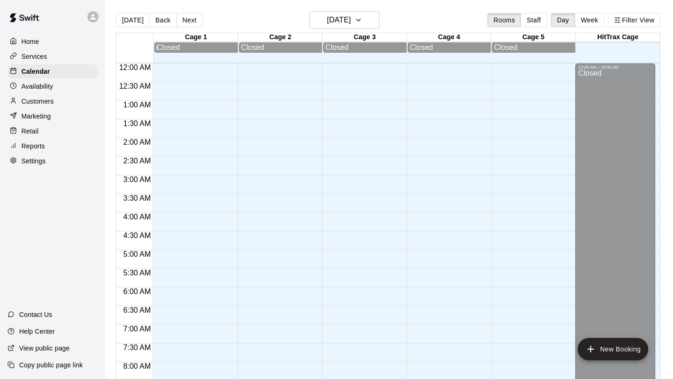
scroll to position [332, 0]
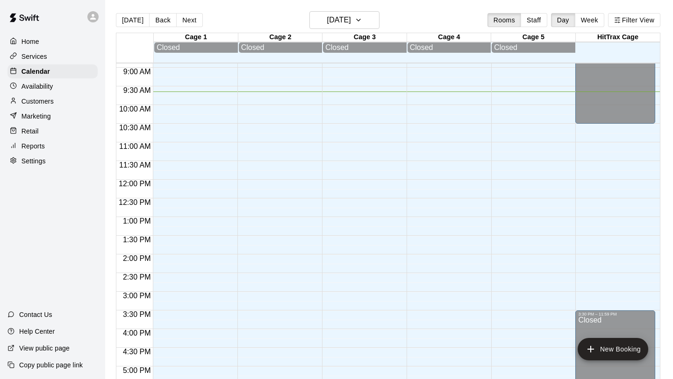
click at [54, 148] on div "Reports" at bounding box center [52, 146] width 90 height 14
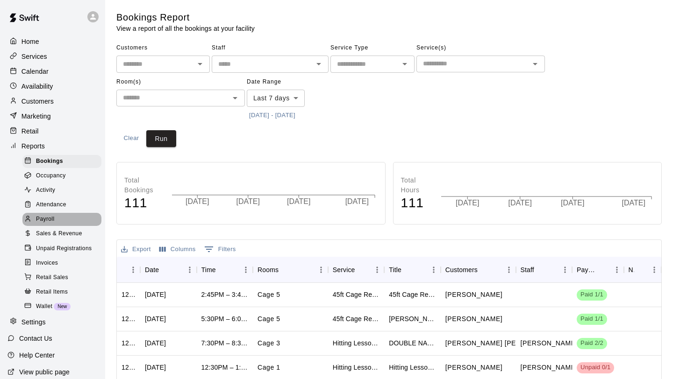
click at [60, 217] on div "Payroll" at bounding box center [61, 219] width 79 height 13
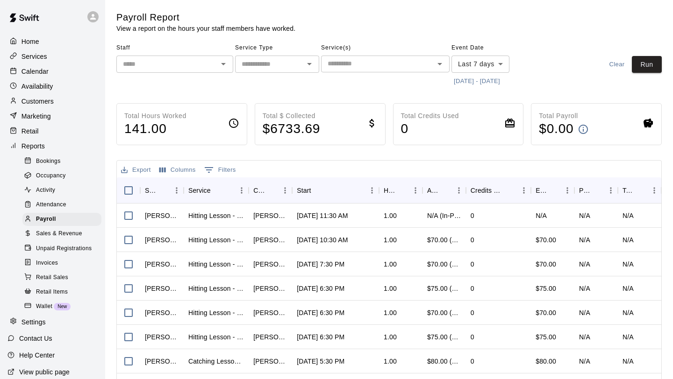
click at [228, 61] on icon "Open" at bounding box center [223, 63] width 11 height 11
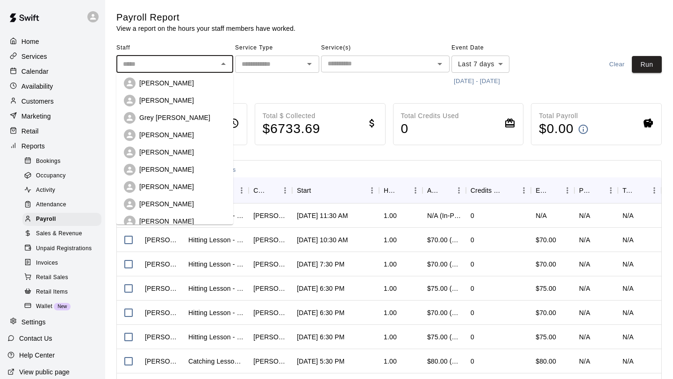
scroll to position [108, 0]
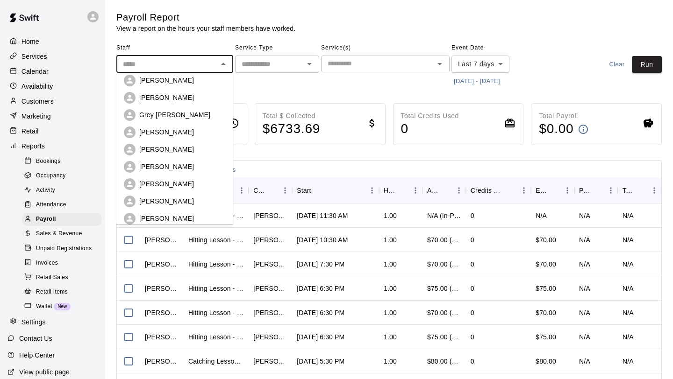
click at [182, 168] on p "[PERSON_NAME]" at bounding box center [166, 166] width 55 height 9
type input "**********"
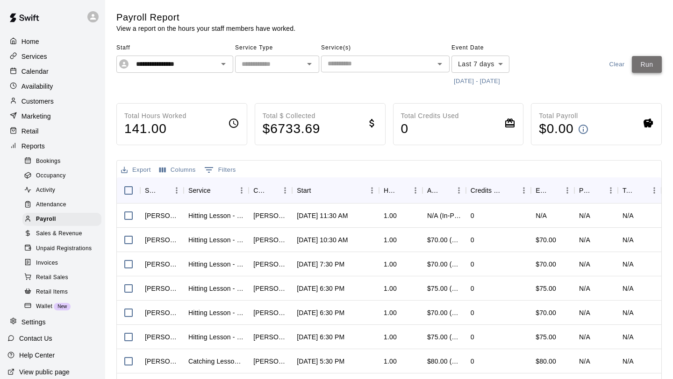
click at [655, 72] on button "Run" at bounding box center [647, 64] width 30 height 17
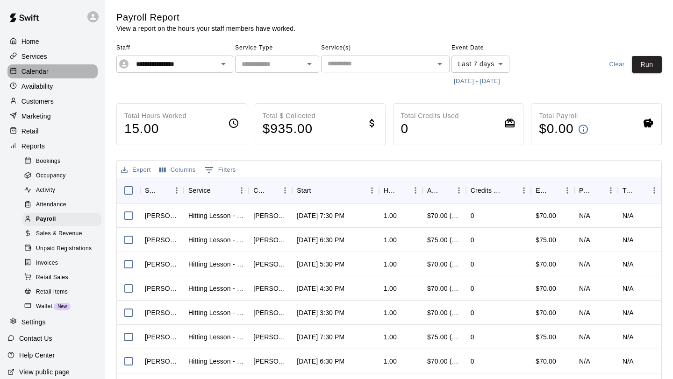
click at [48, 70] on p "Calendar" at bounding box center [34, 71] width 27 height 9
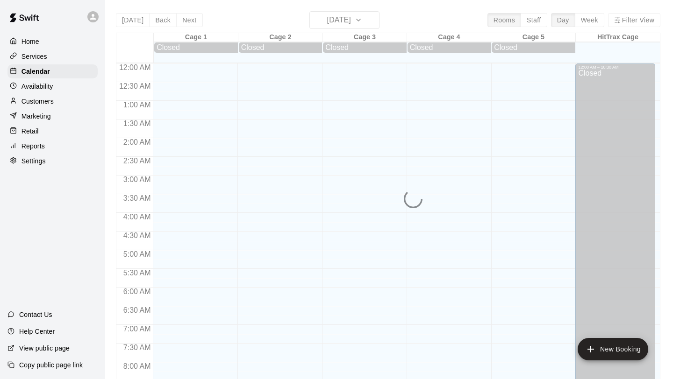
scroll to position [361, 0]
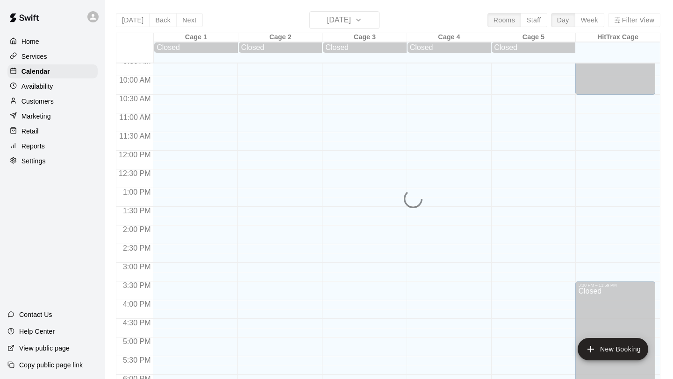
click at [358, 23] on div "[DATE] Back [DATE][DATE] Rooms Staff Day Week Filter View Cage 1 10 Sun Closed …" at bounding box center [388, 200] width 544 height 379
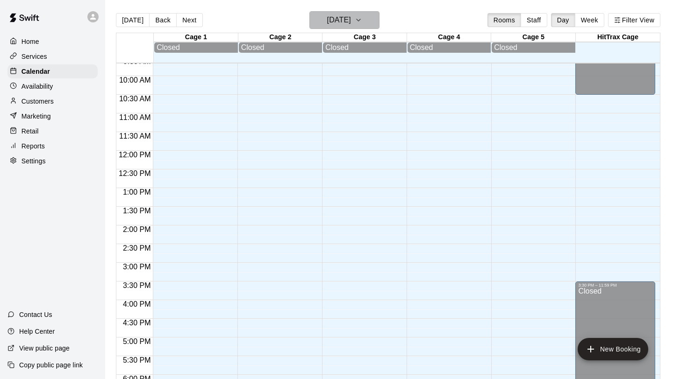
click at [351, 22] on h6 "[DATE]" at bounding box center [339, 20] width 24 height 13
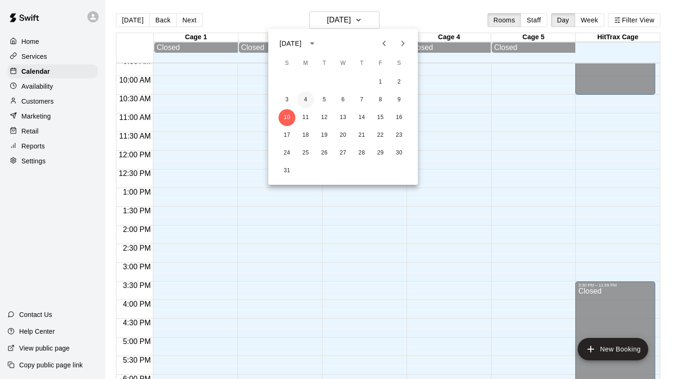
click at [309, 99] on button "4" at bounding box center [305, 100] width 17 height 17
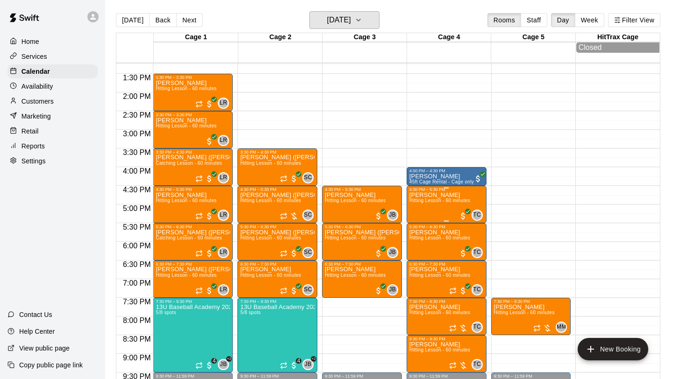
scroll to position [476, 0]
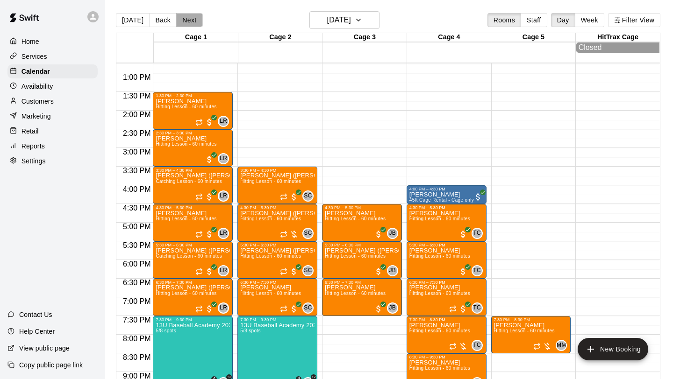
click at [187, 20] on button "Next" at bounding box center [189, 20] width 26 height 14
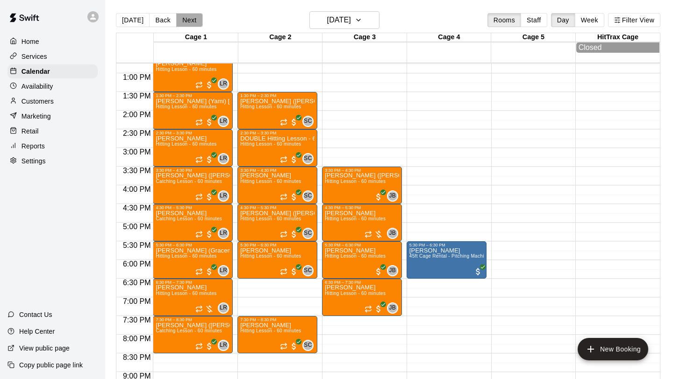
click at [187, 20] on button "Next" at bounding box center [189, 20] width 26 height 14
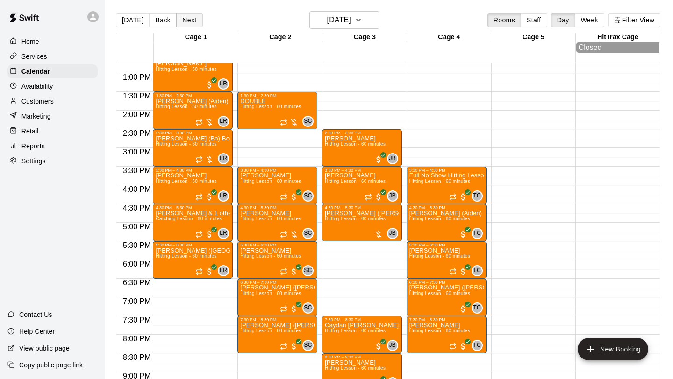
click at [188, 24] on button "Next" at bounding box center [189, 20] width 26 height 14
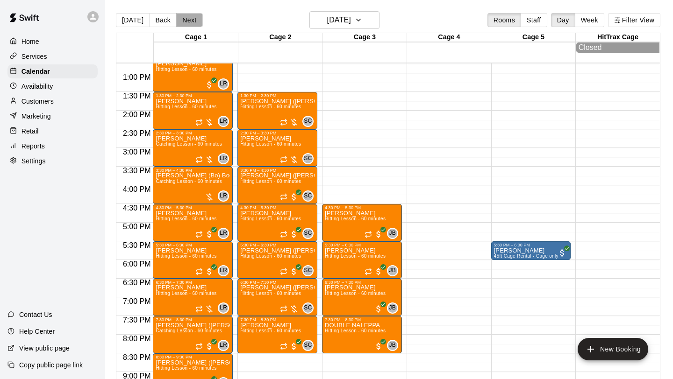
click at [188, 24] on button "Next" at bounding box center [189, 20] width 26 height 14
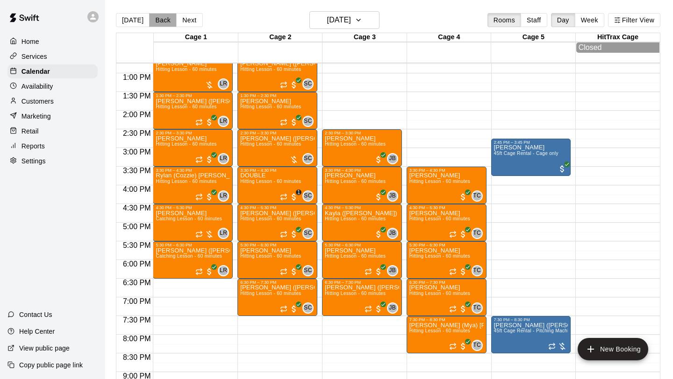
click at [161, 20] on button "Back" at bounding box center [163, 20] width 28 height 14
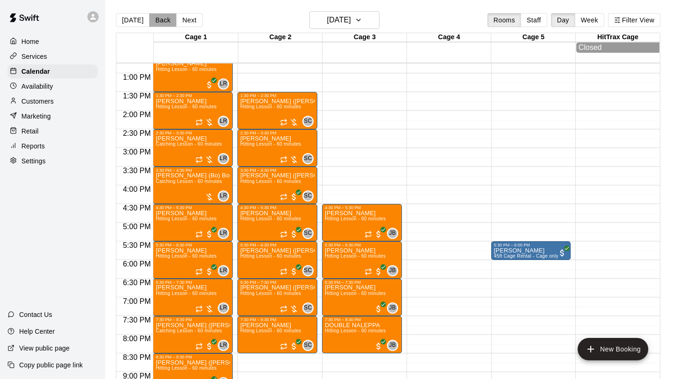
click at [164, 20] on button "Back" at bounding box center [163, 20] width 28 height 14
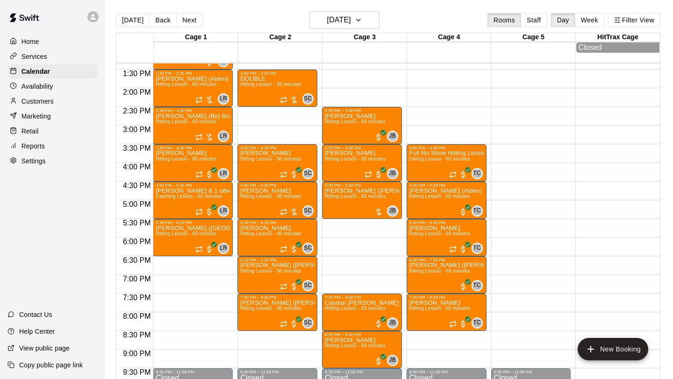
scroll to position [498, 0]
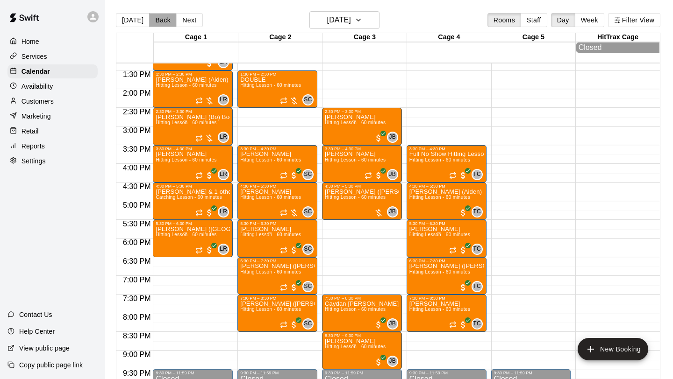
click at [165, 20] on button "Back" at bounding box center [163, 20] width 28 height 14
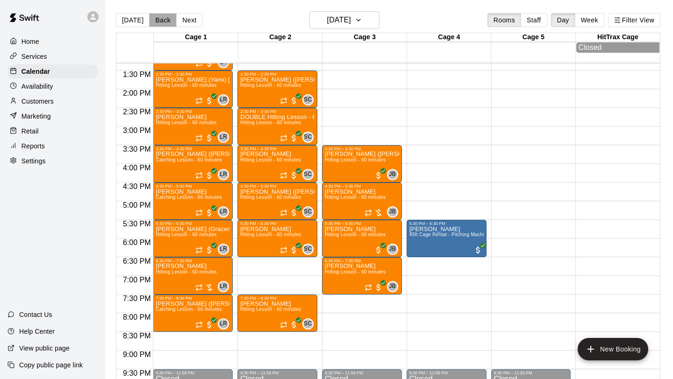
click at [164, 21] on button "Back" at bounding box center [163, 20] width 28 height 14
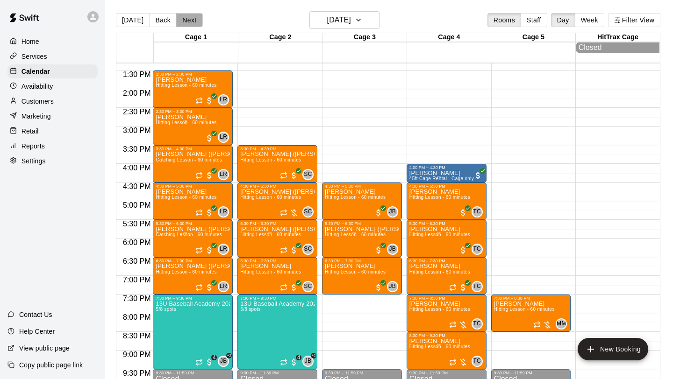
click at [187, 21] on button "Next" at bounding box center [189, 20] width 26 height 14
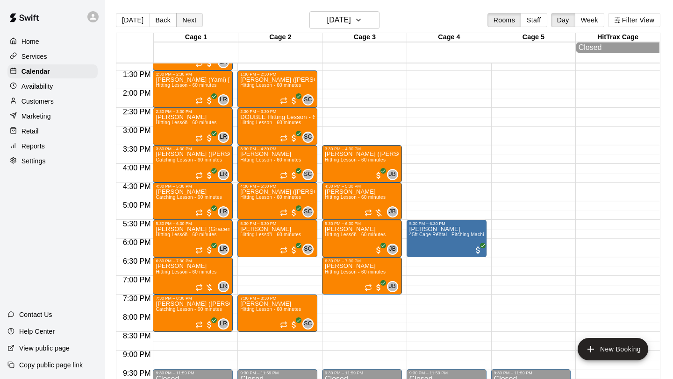
click at [192, 21] on button "Next" at bounding box center [189, 20] width 26 height 14
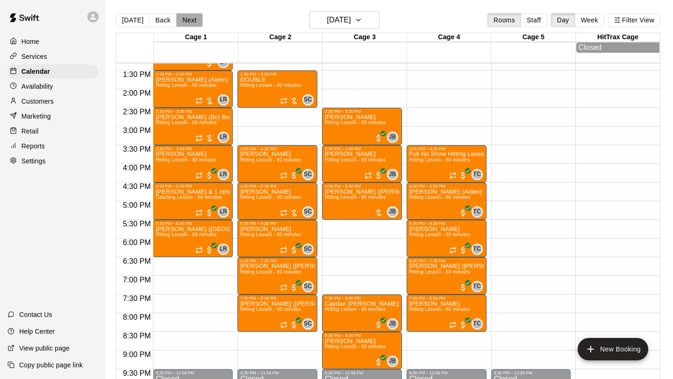
click at [191, 17] on button "Next" at bounding box center [189, 20] width 26 height 14
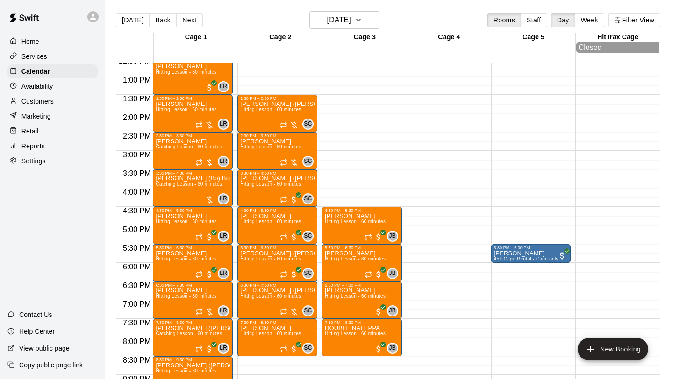
scroll to position [475, 0]
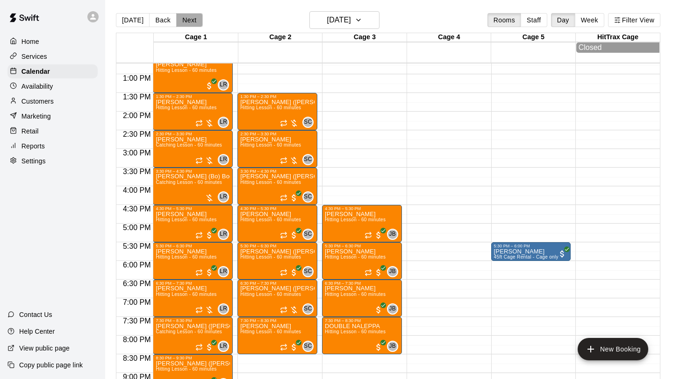
click at [193, 26] on button "Next" at bounding box center [189, 20] width 26 height 14
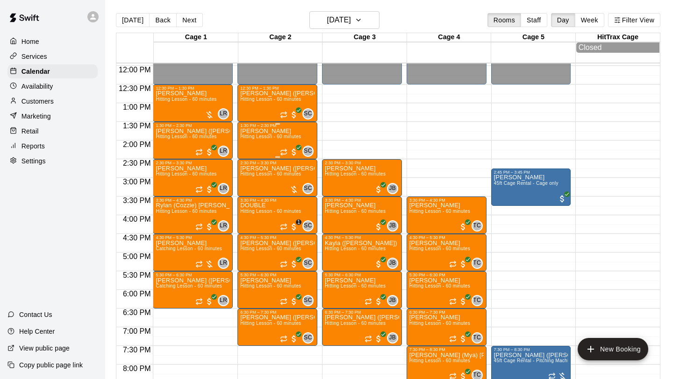
scroll to position [447, 0]
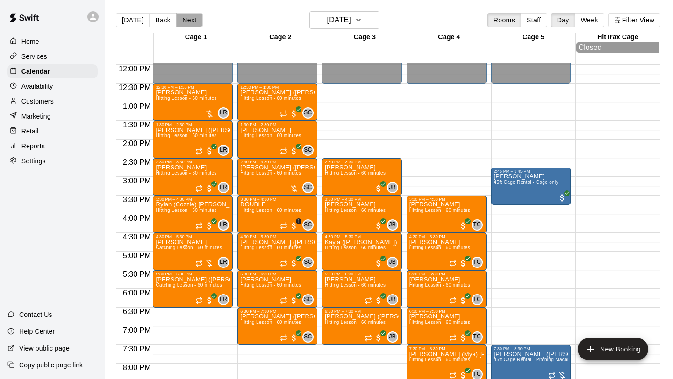
click at [186, 18] on button "Next" at bounding box center [189, 20] width 26 height 14
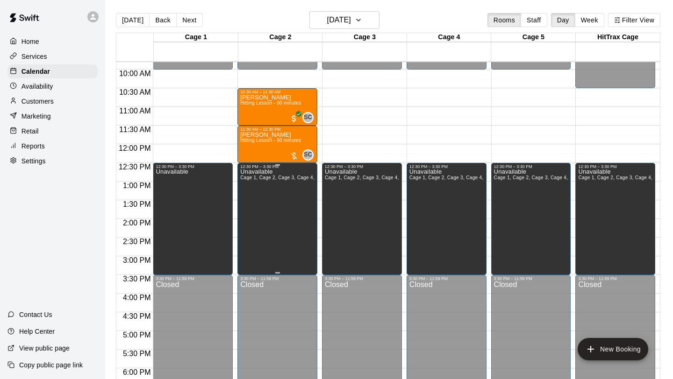
scroll to position [363, 0]
